Goal: Information Seeking & Learning: Learn about a topic

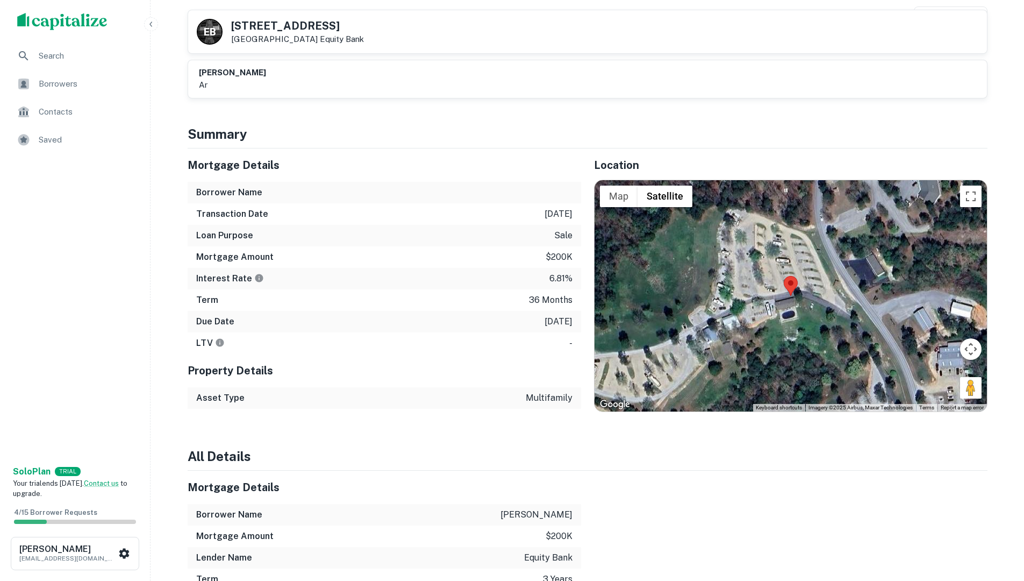
scroll to position [161, 0]
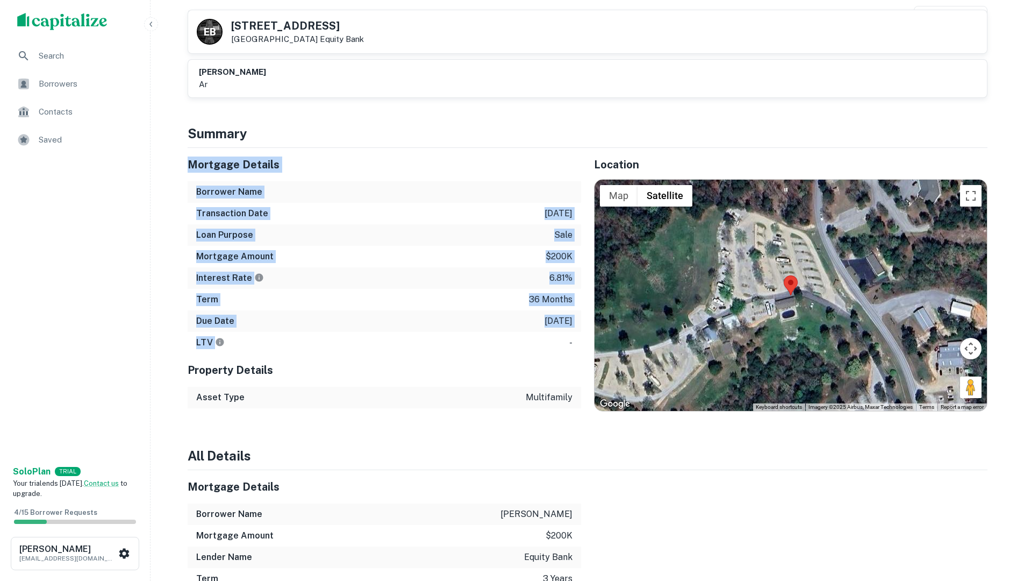
drag, startPoint x: 190, startPoint y: 160, endPoint x: 447, endPoint y: 338, distance: 312.7
click at [447, 338] on div "Mortgage Details Borrower Name Transaction Date 6/10/2025 Loan Purpose sale Mor…" at bounding box center [385, 250] width 394 height 205
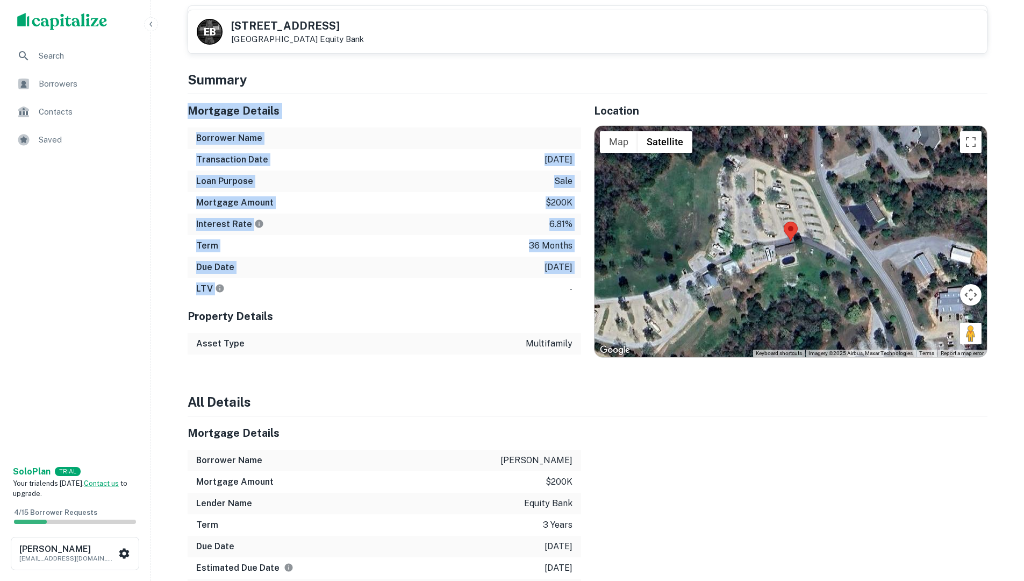
click at [443, 350] on div "Asset Type multifamily" at bounding box center [385, 344] width 394 height 22
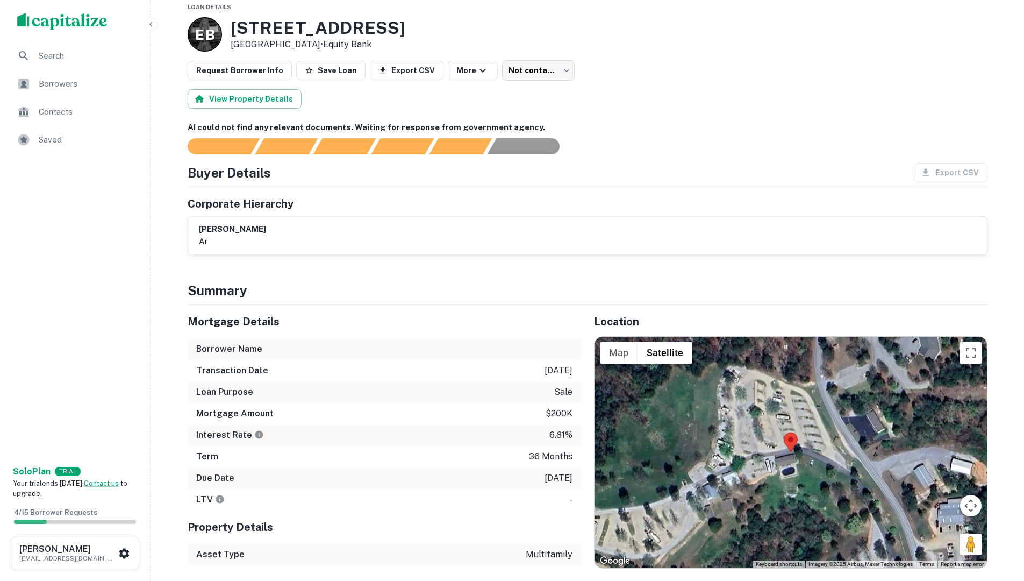
scroll to position [0, 0]
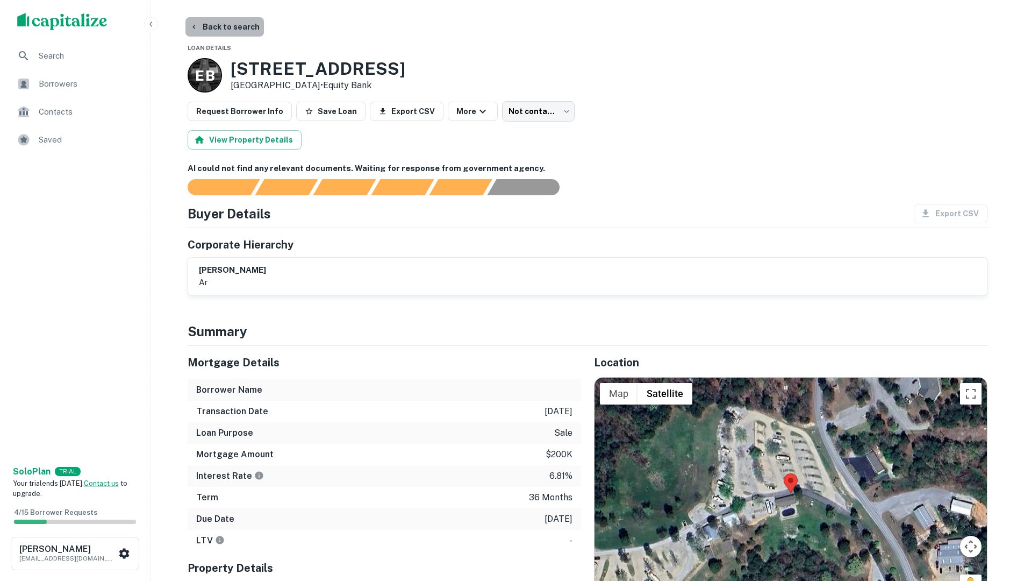
click at [232, 31] on button "Back to search" at bounding box center [224, 26] width 78 height 19
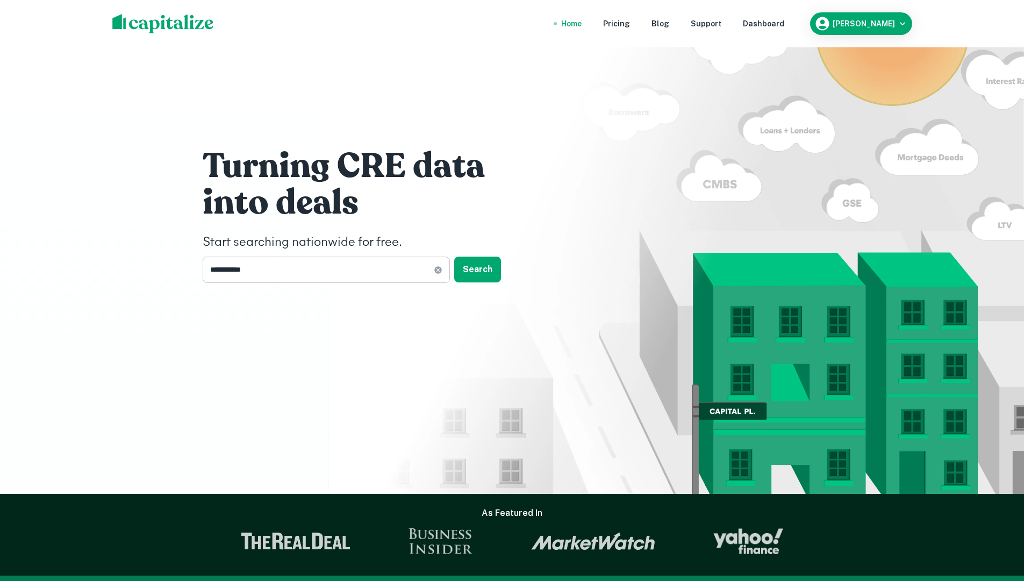
click at [263, 271] on input "**********" at bounding box center [318, 269] width 231 height 26
type input "*"
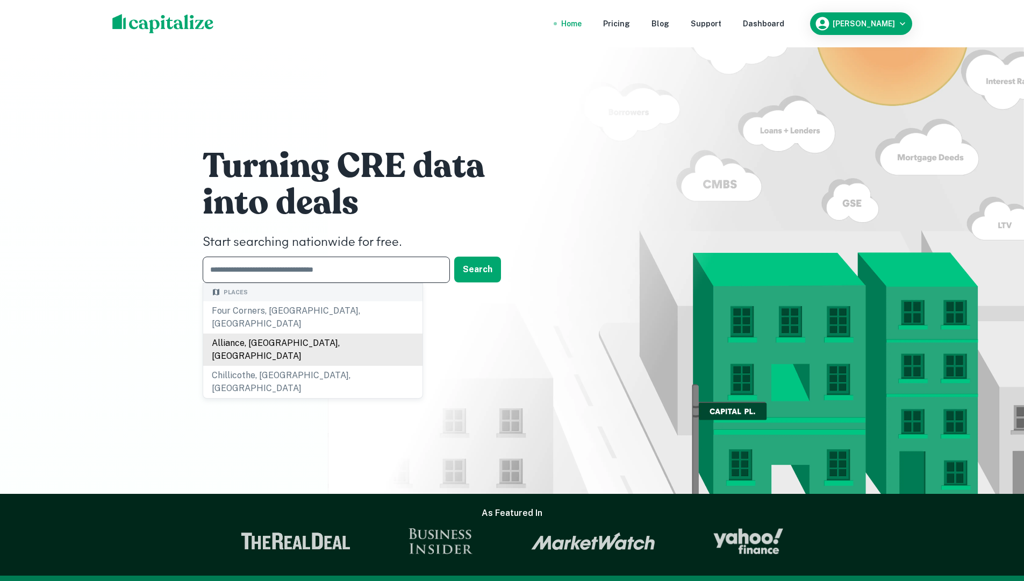
click at [316, 333] on div "Alliance, OH, USA" at bounding box center [312, 349] width 219 height 32
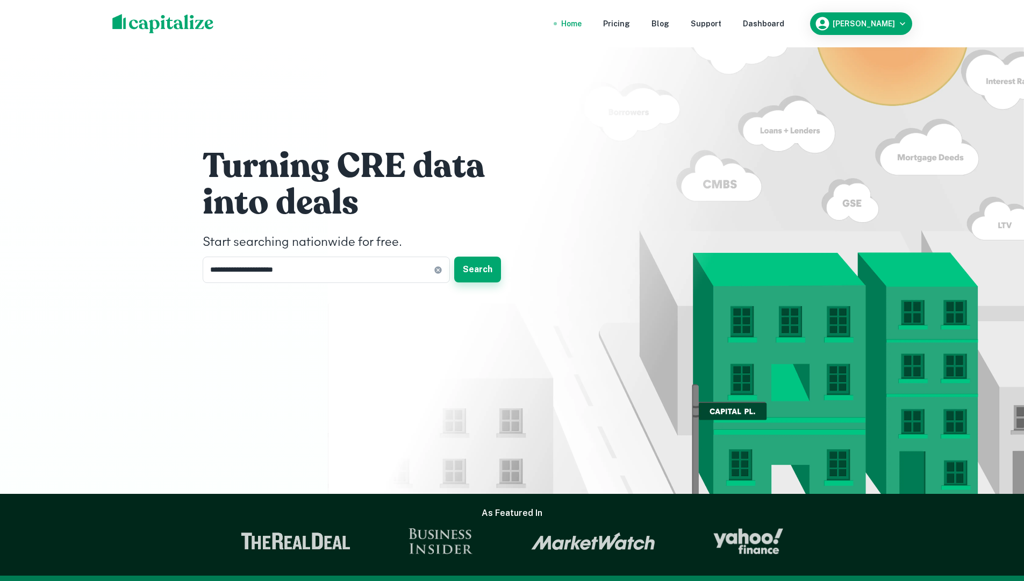
click at [486, 269] on button "Search" at bounding box center [477, 269] width 47 height 26
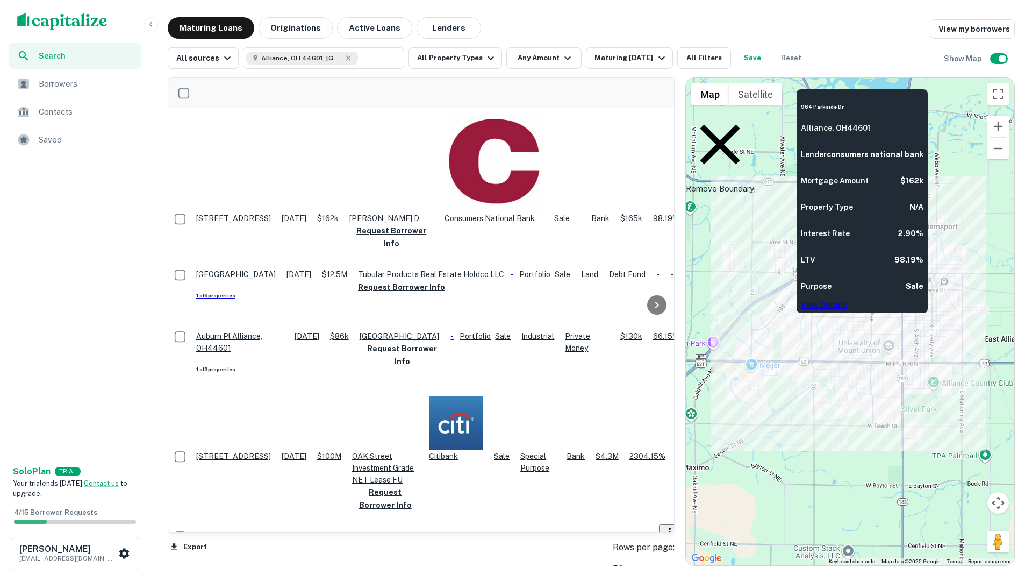
click at [912, 308] on div "964 Parkside Dr Alliance, OH44601 Lender consumers national bank Mortgage Amoun…" at bounding box center [862, 200] width 123 height 219
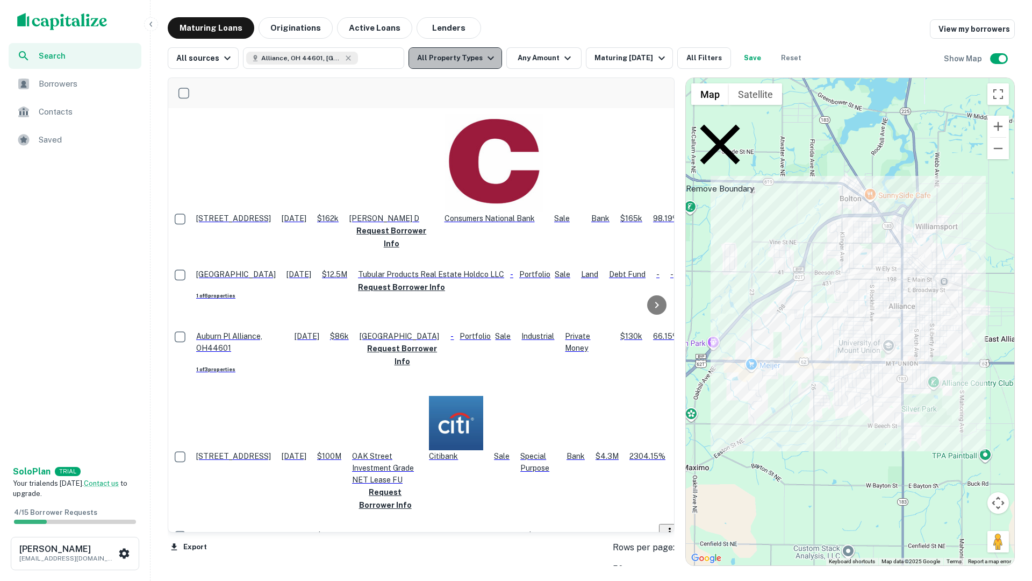
click at [485, 61] on icon "button" at bounding box center [490, 58] width 13 height 13
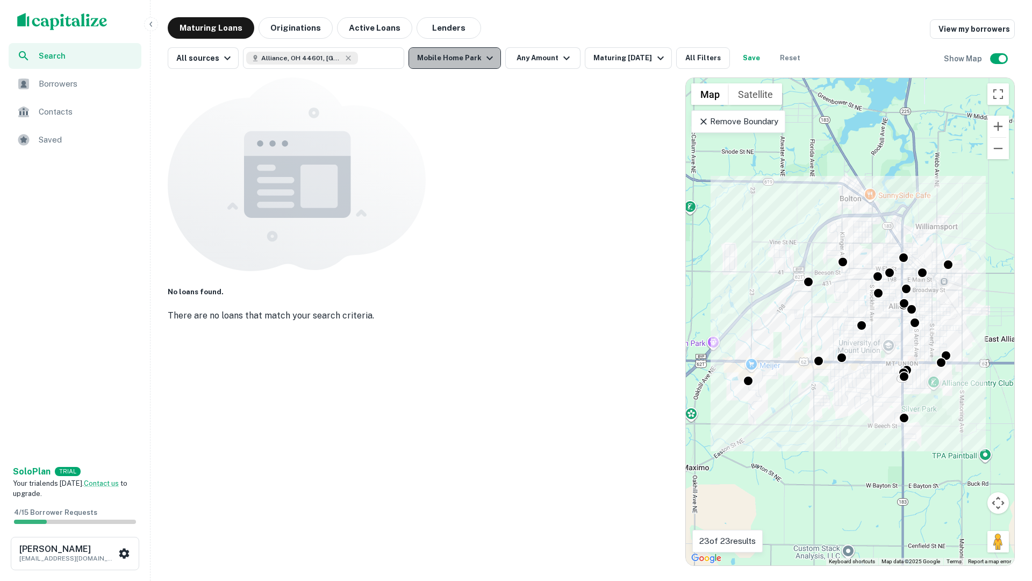
click at [483, 61] on icon "button" at bounding box center [489, 58] width 13 height 13
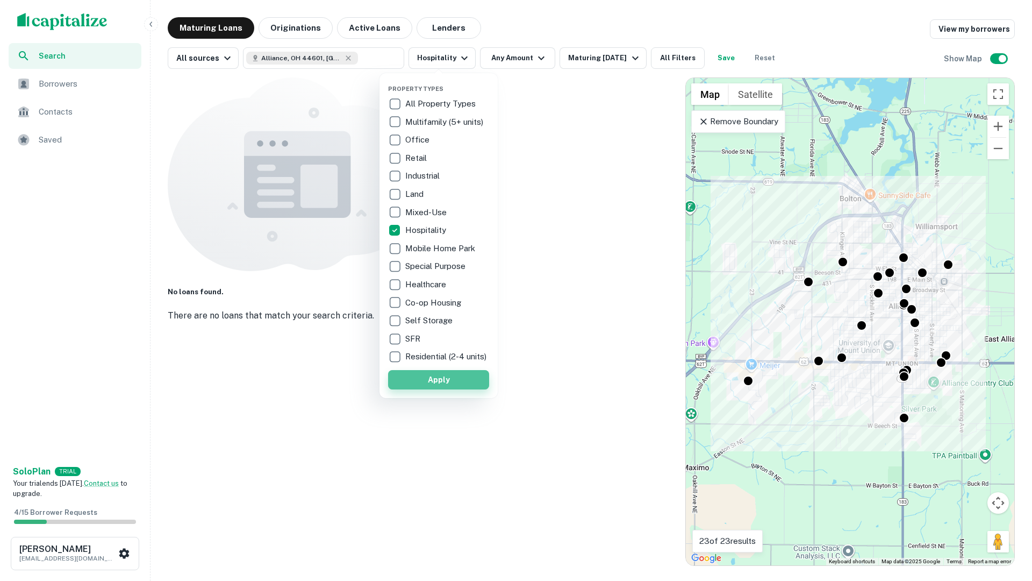
click at [436, 383] on button "Apply" at bounding box center [438, 379] width 101 height 19
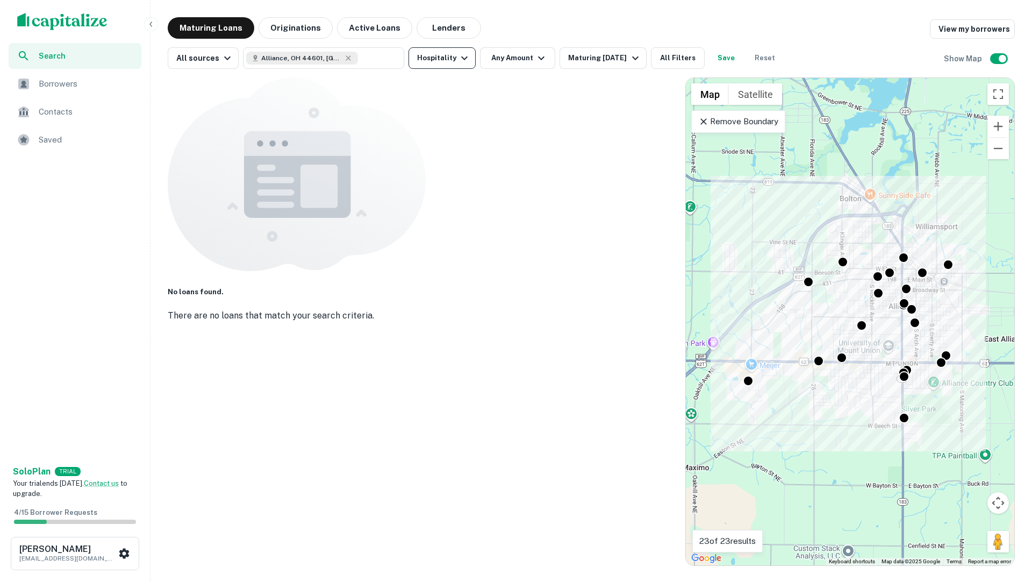
click at [460, 56] on icon "button" at bounding box center [464, 58] width 13 height 13
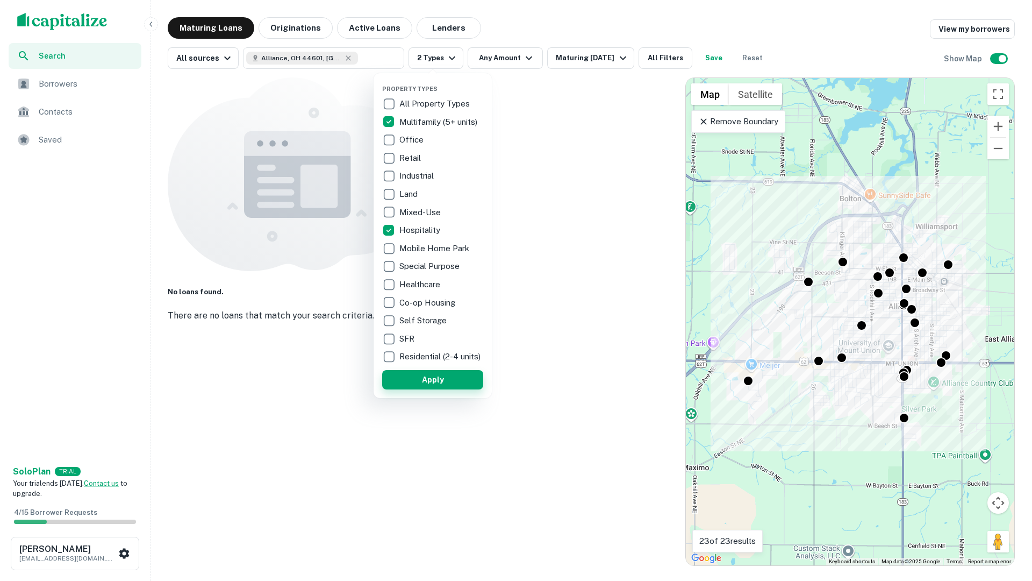
click at [419, 382] on button "Apply" at bounding box center [432, 379] width 101 height 19
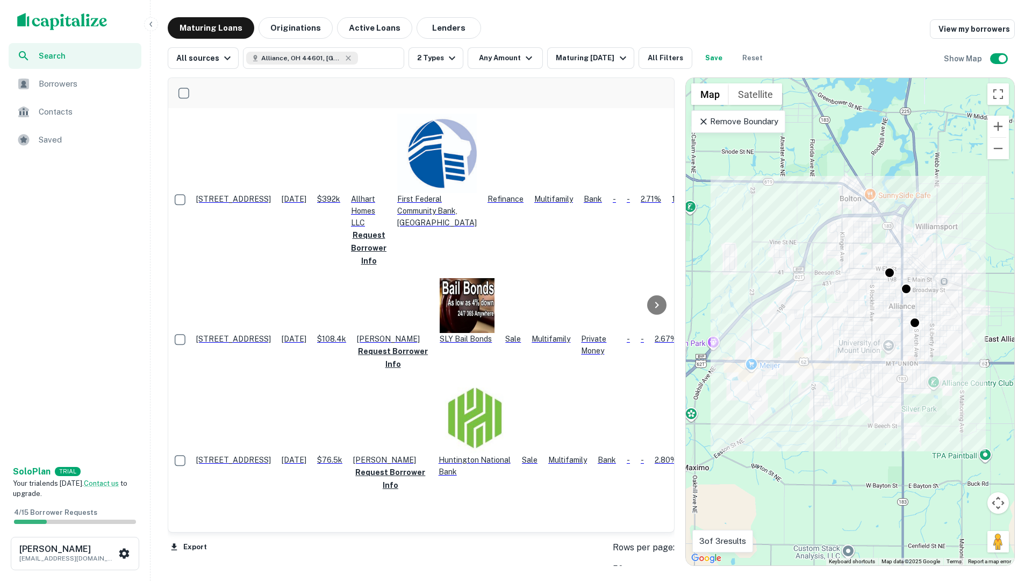
click at [261, 333] on p "405 Park Ave Alliance, OH44601" at bounding box center [233, 339] width 75 height 12
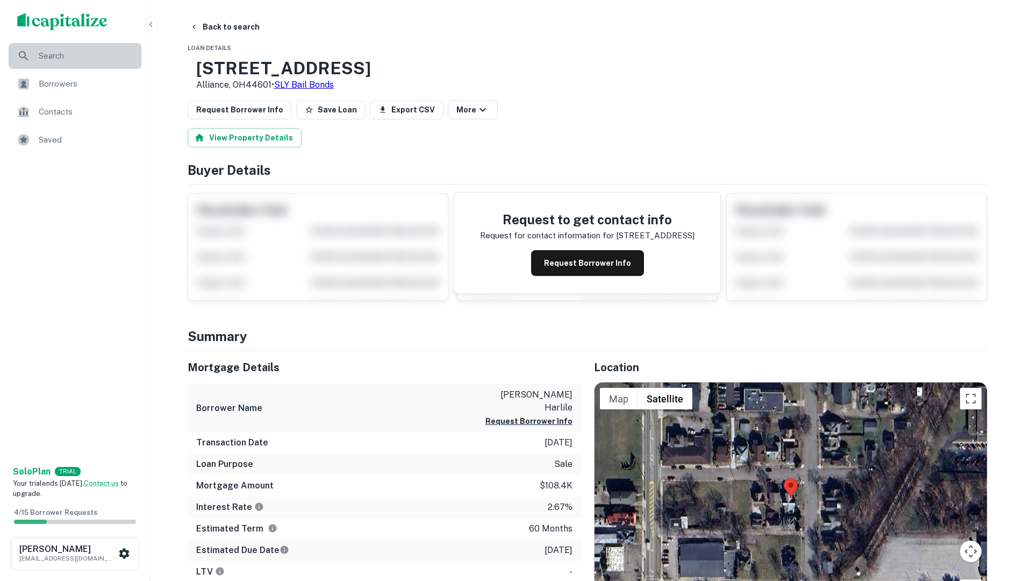
click at [49, 59] on span "Search" at bounding box center [87, 55] width 96 height 13
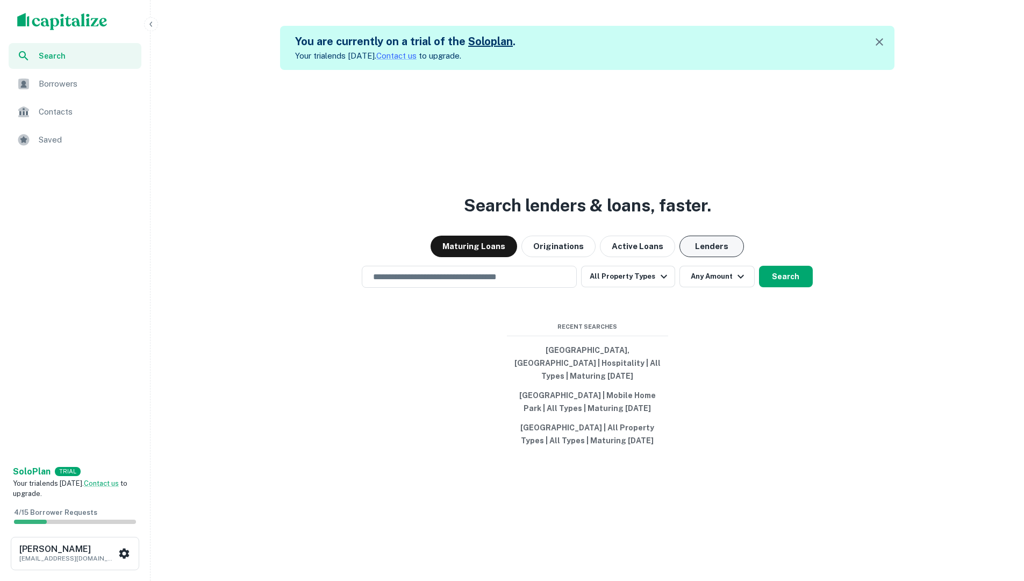
click at [689, 256] on button "Lenders" at bounding box center [711, 246] width 65 height 22
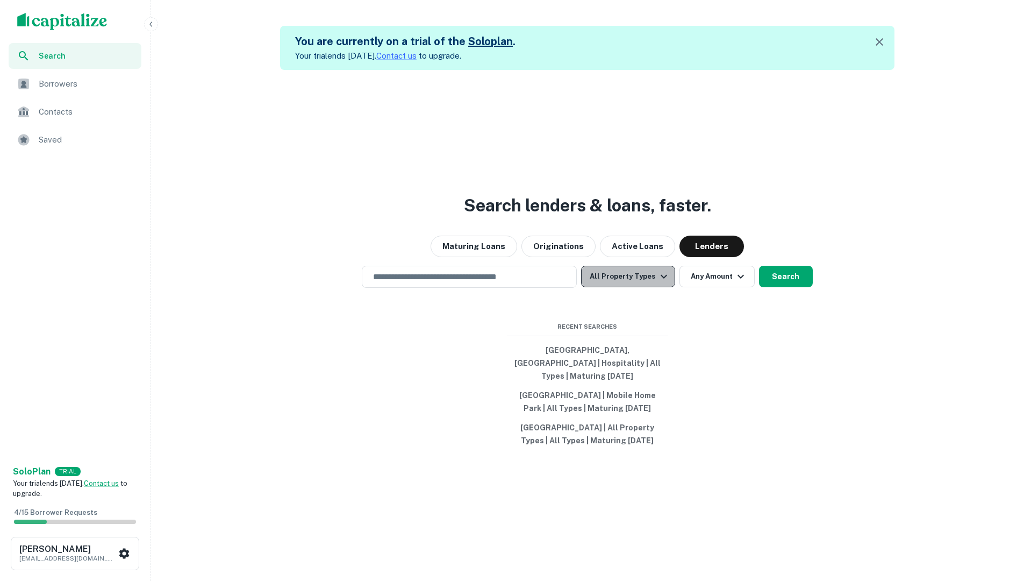
click at [661, 283] on icon "button" at bounding box center [663, 276] width 13 height 13
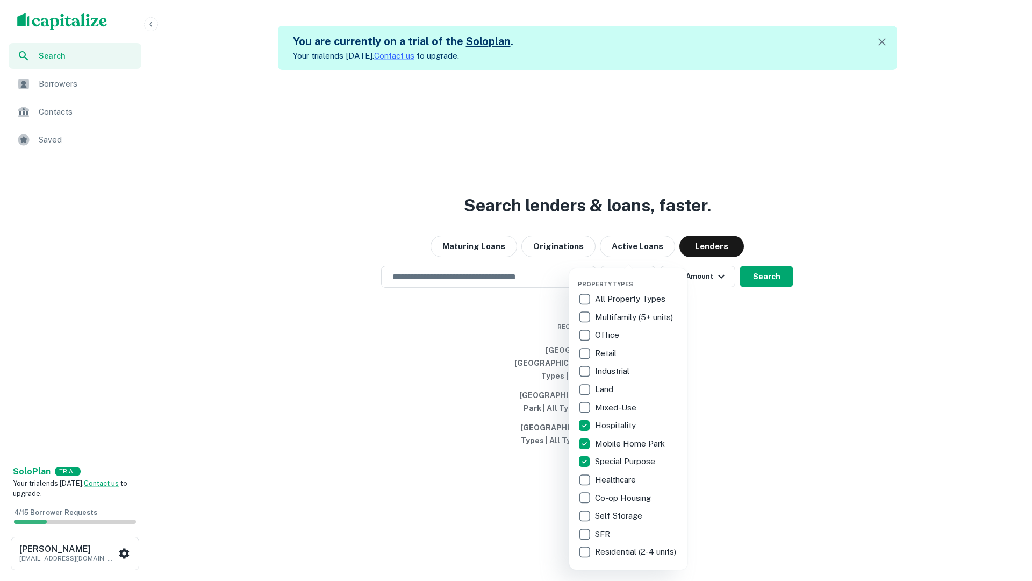
click at [770, 289] on div at bounding box center [516, 290] width 1032 height 581
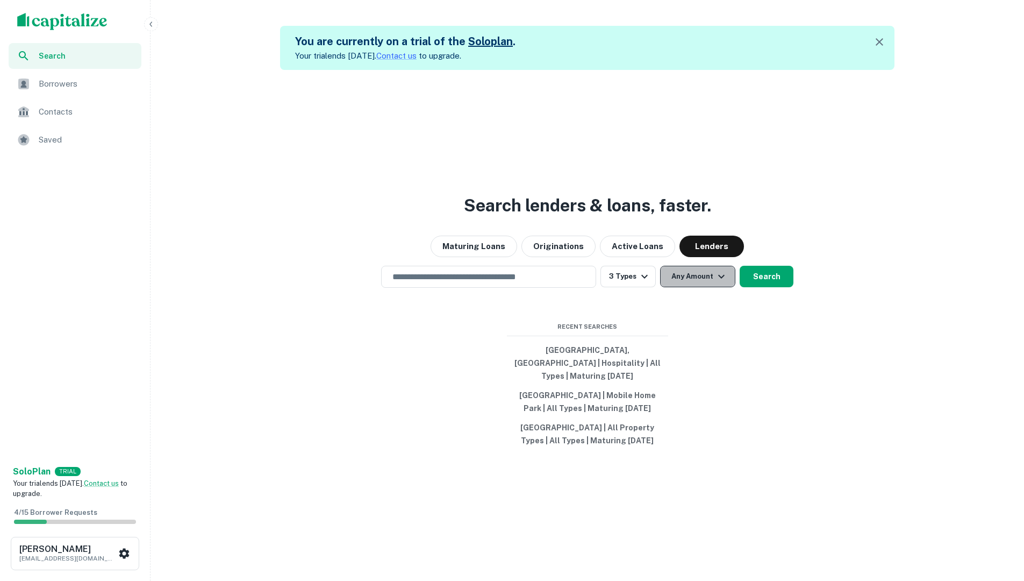
click at [720, 278] on icon "button" at bounding box center [721, 277] width 6 height 4
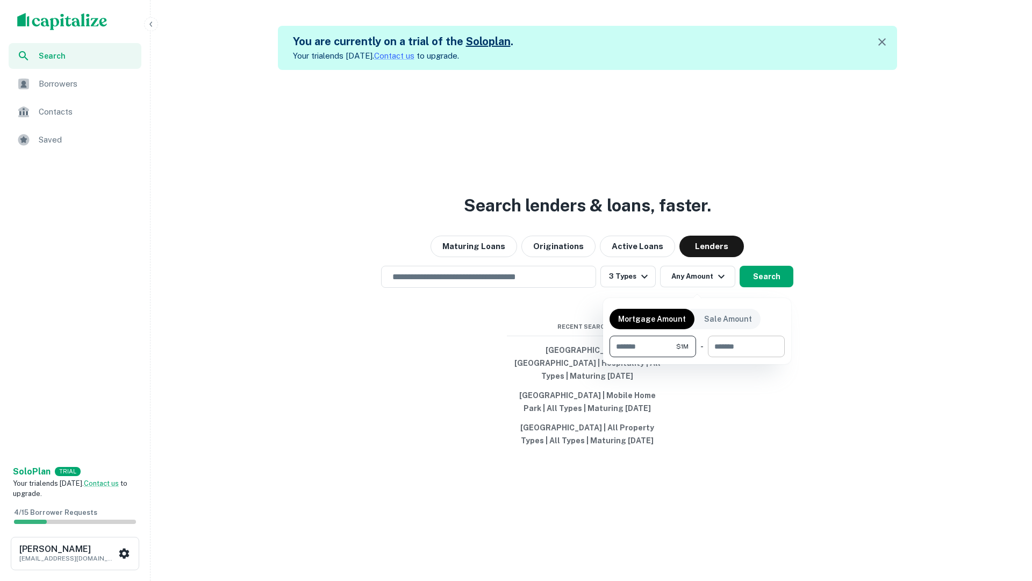
type input "*******"
click at [721, 350] on input "number" at bounding box center [742, 346] width 69 height 22
type input "********"
click at [785, 289] on div at bounding box center [516, 290] width 1032 height 581
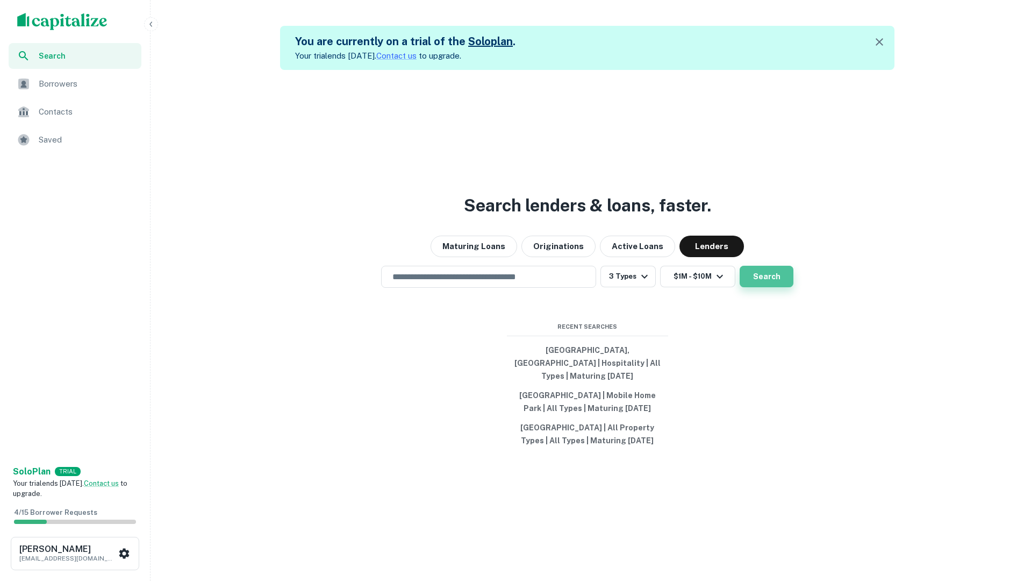
click at [758, 287] on button "Search" at bounding box center [767, 277] width 54 height 22
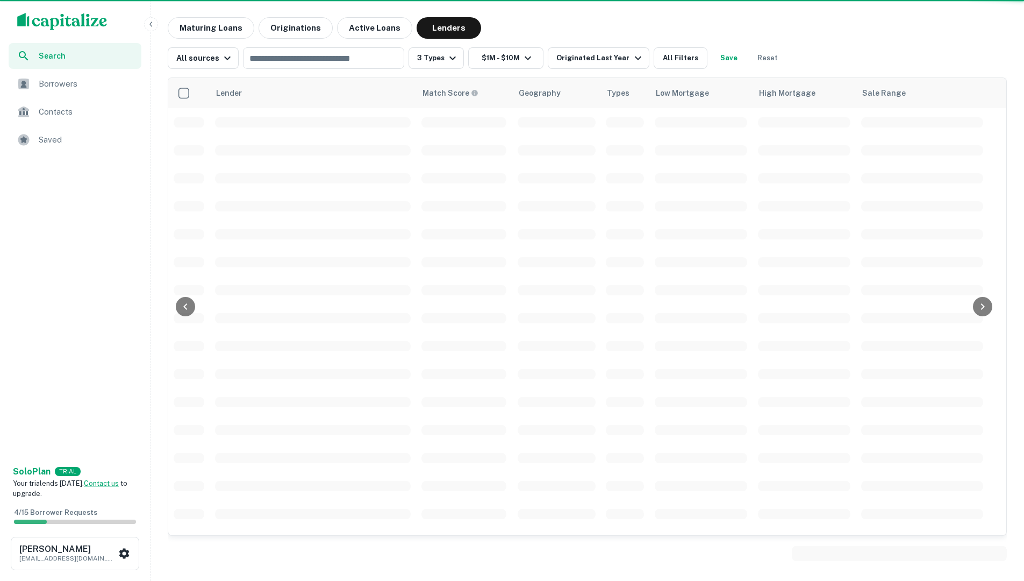
click at [570, 271] on td at bounding box center [556, 262] width 89 height 28
click at [467, 275] on td at bounding box center [464, 262] width 96 height 28
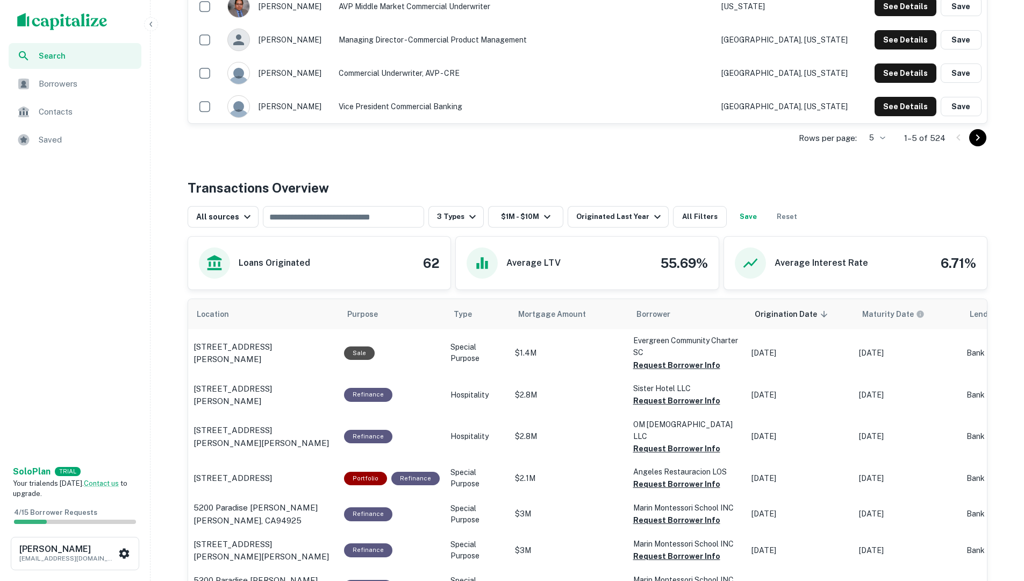
scroll to position [376, 0]
click at [469, 222] on icon "button" at bounding box center [472, 217] width 13 height 13
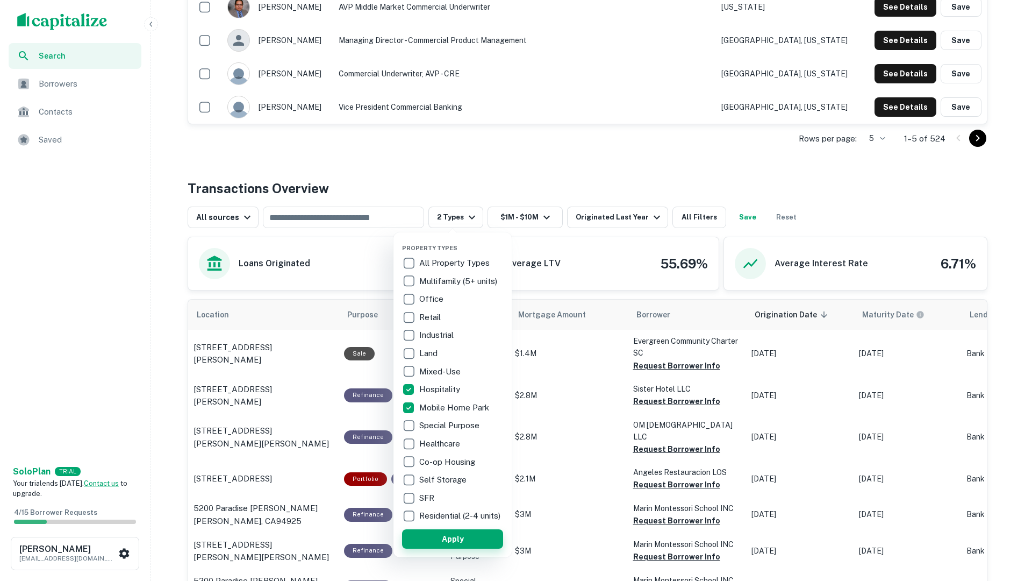
click at [492, 548] on button "Apply" at bounding box center [452, 538] width 101 height 19
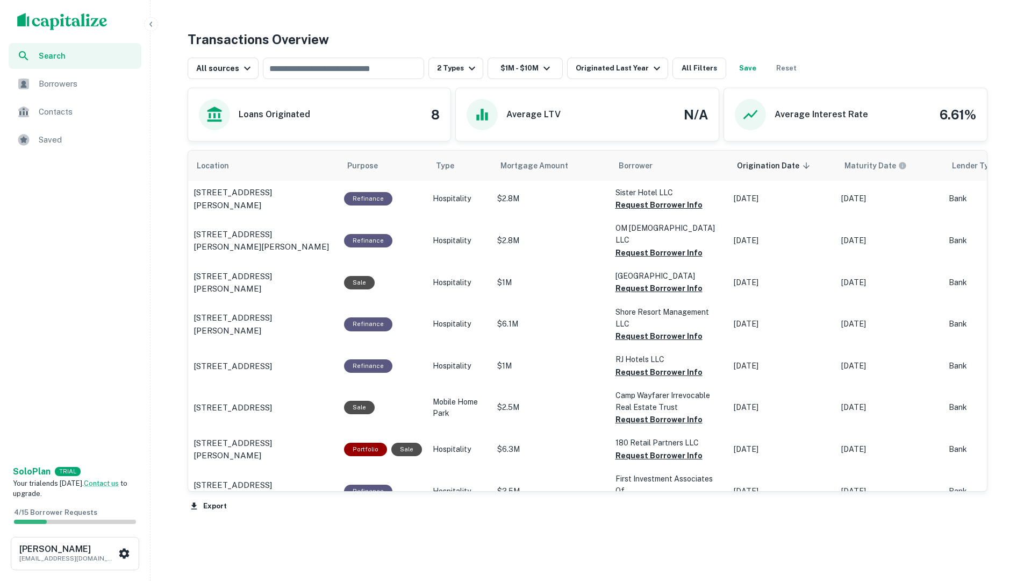
scroll to position [538, 0]
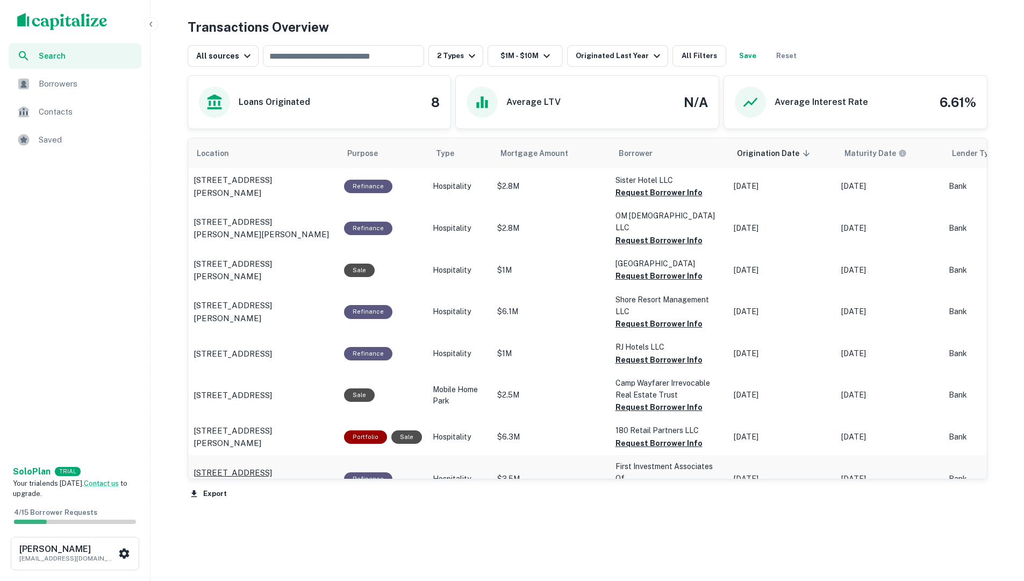
click at [306, 466] on p "[STREET_ADDRESS][PERSON_NAME]" at bounding box center [264, 478] width 140 height 25
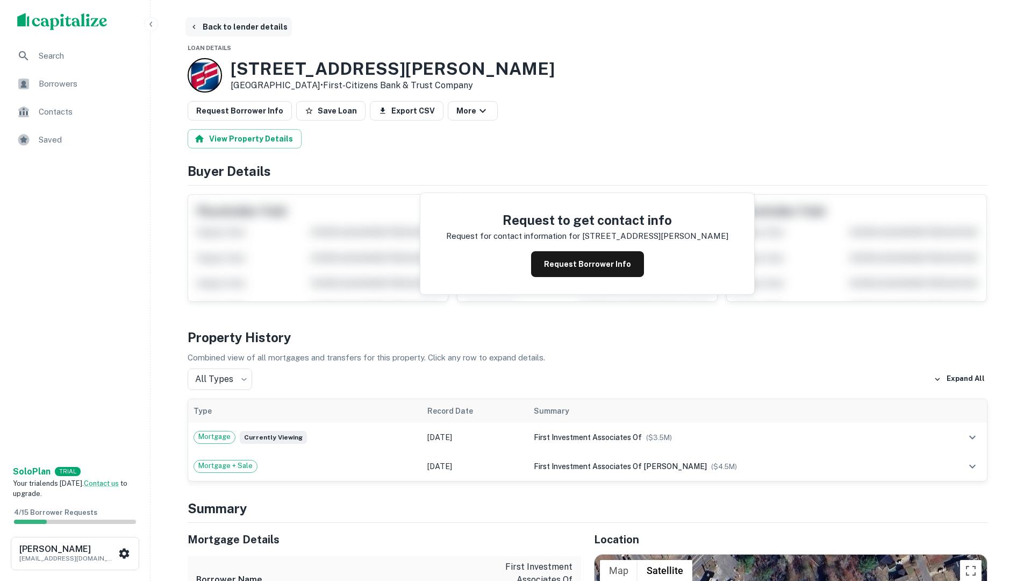
click at [247, 27] on button "Back to lender details" at bounding box center [238, 26] width 106 height 19
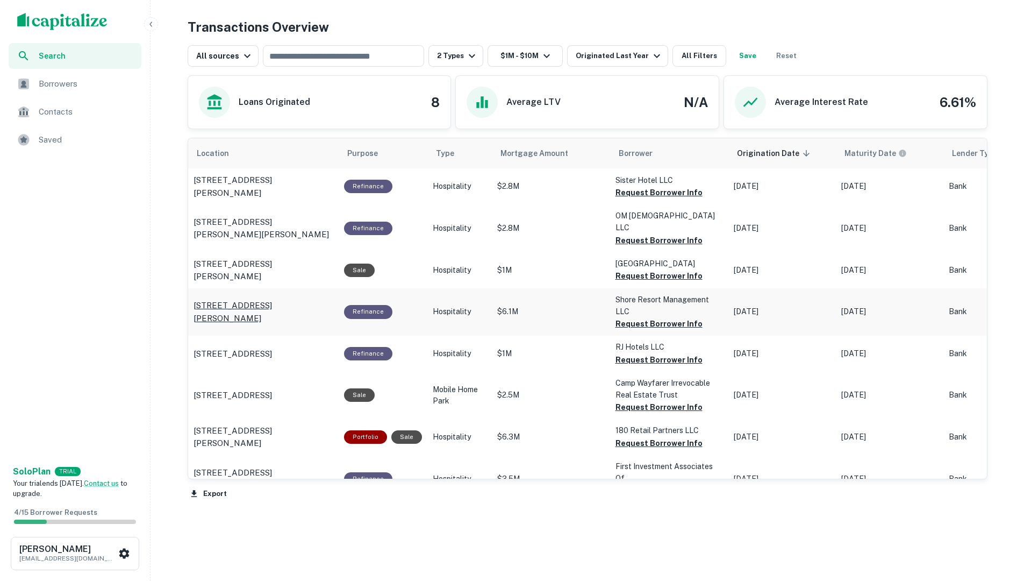
click at [272, 299] on p "[STREET_ADDRESS][PERSON_NAME]" at bounding box center [264, 311] width 140 height 25
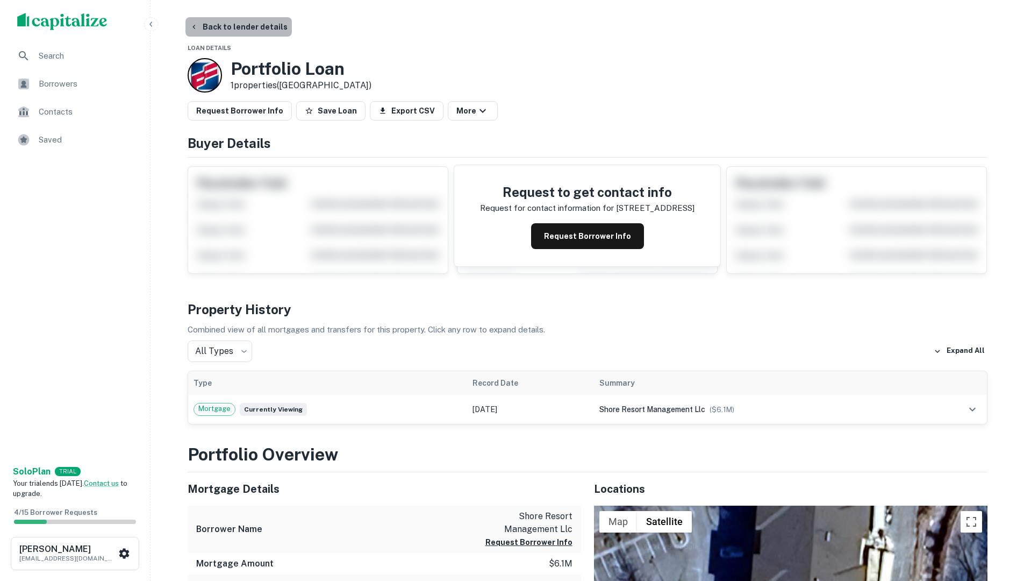
click at [273, 32] on button "Back to lender details" at bounding box center [238, 26] width 106 height 19
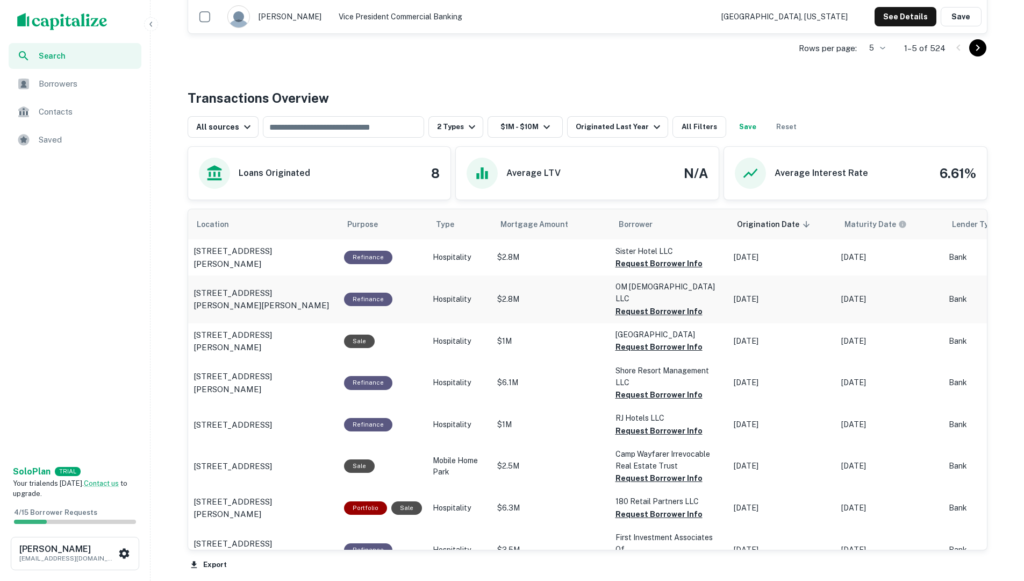
scroll to position [463, 0]
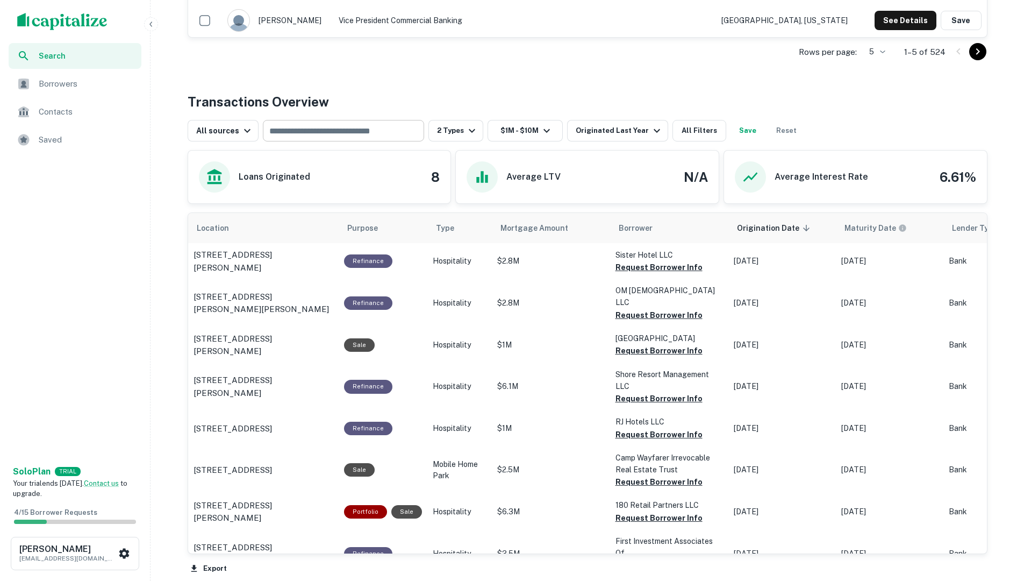
click at [288, 135] on input "text" at bounding box center [342, 130] width 153 height 15
